Goal: Task Accomplishment & Management: Use online tool/utility

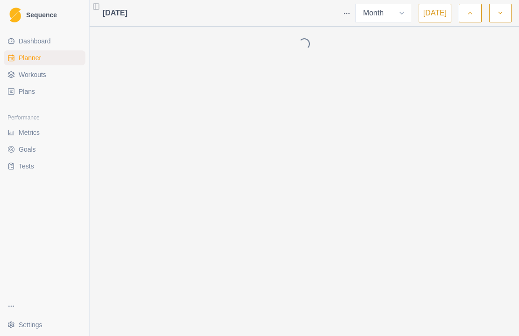
select select "month"
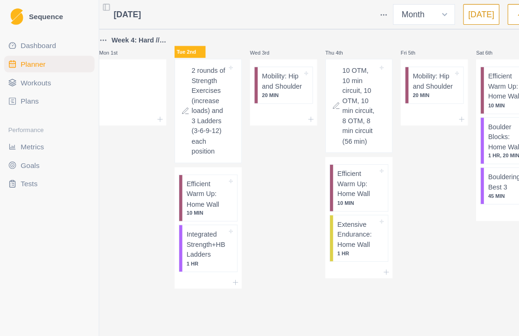
click at [192, 227] on p "Integrated Strength+HB Ladders" at bounding box center [186, 221] width 36 height 28
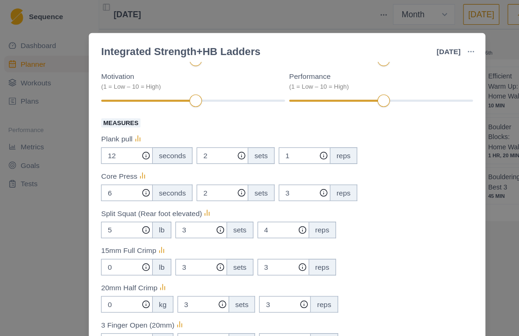
scroll to position [130, 0]
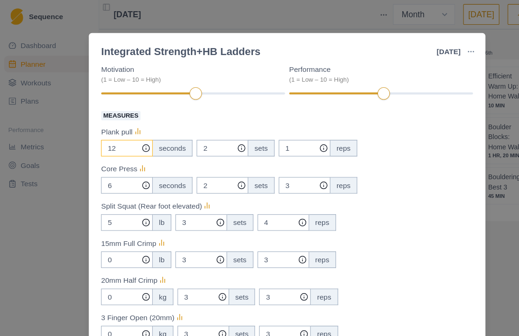
click at [118, 138] on input "12" at bounding box center [114, 133] width 47 height 15
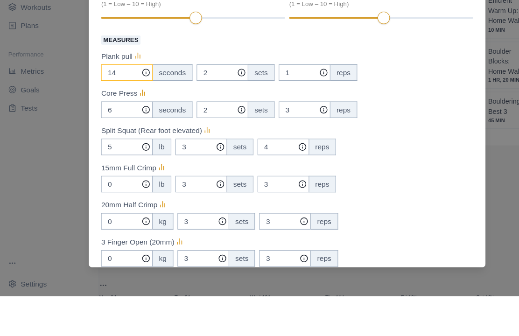
type input "14"
click at [396, 160] on div "6 seconds 2 sets 3 reps" at bounding box center [259, 167] width 336 height 15
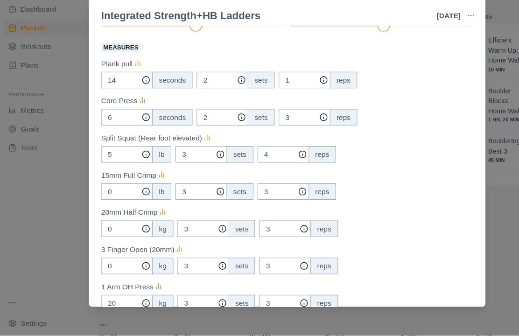
scroll to position [173, 0]
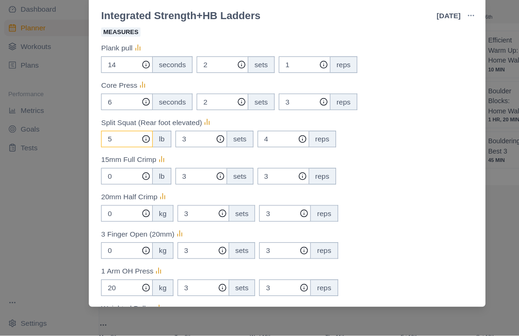
click at [110, 151] on input "5" at bounding box center [114, 158] width 47 height 15
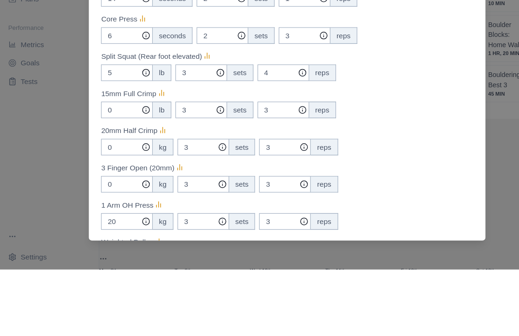
click at [350, 184] on div "0 lb 3 sets 3 reps" at bounding box center [259, 191] width 336 height 15
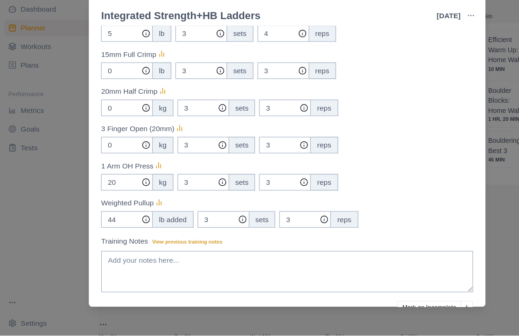
scroll to position [270, 0]
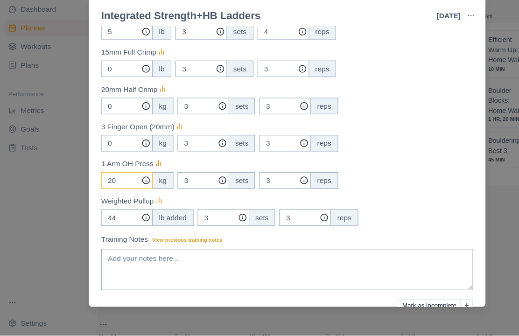
click at [116, 188] on input "20" at bounding box center [114, 195] width 47 height 15
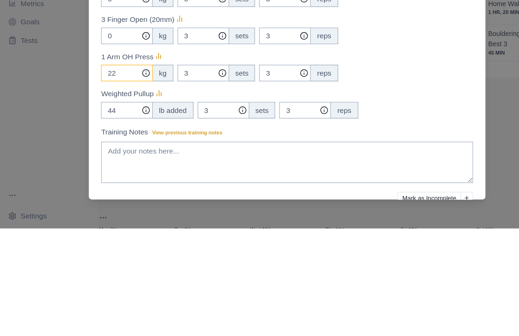
type input "22"
click at [110, 222] on input "44" at bounding box center [114, 229] width 47 height 15
type input "46"
click at [355, 222] on div "46 lb added 3 sets 3 reps" at bounding box center [259, 229] width 336 height 15
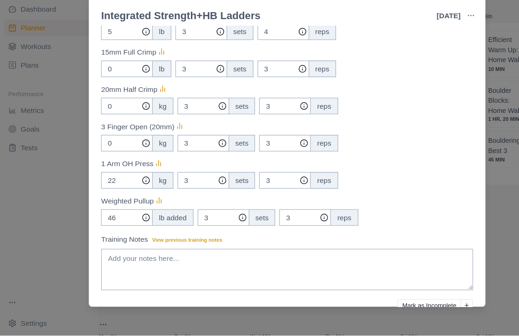
click at [457, 179] on div "Integrated Strength+HB Ladders [DATE] Link To Goal View Workout Metrics Edit Or…" at bounding box center [259, 168] width 519 height 336
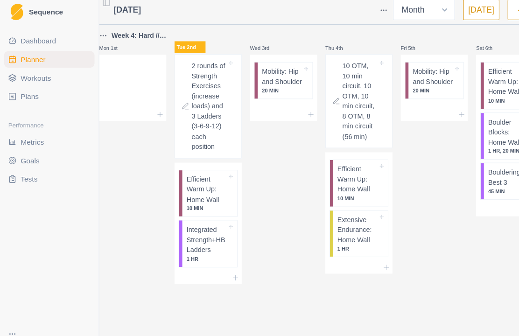
scroll to position [0, 0]
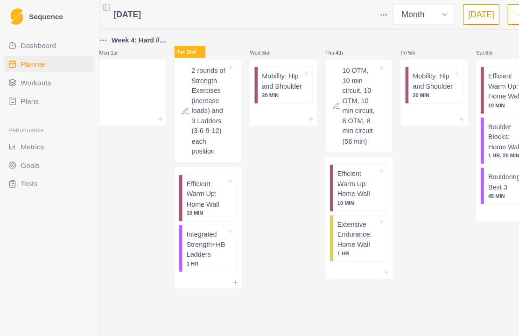
select select "month"
